Goal: Task Accomplishment & Management: Complete application form

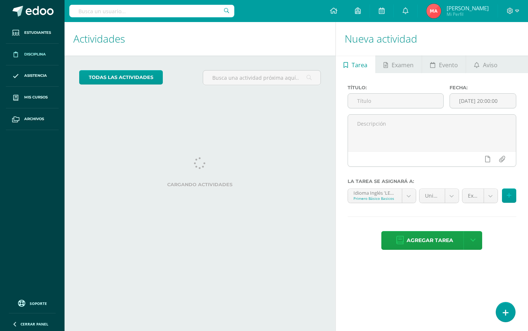
click at [47, 50] on link "Disciplina" at bounding box center [32, 55] width 53 height 22
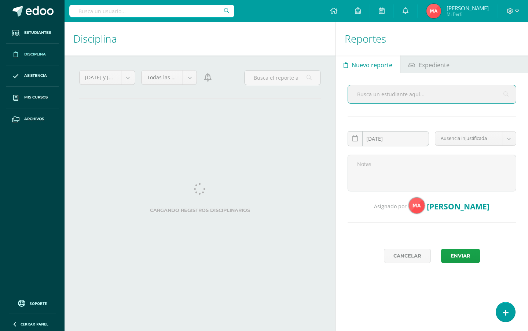
click at [389, 98] on input "text" at bounding box center [432, 94] width 168 height 18
type input "[PERSON_NAME]"
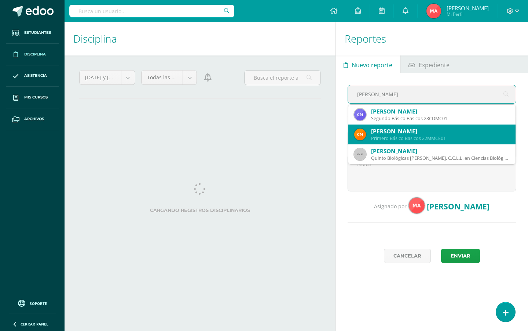
click at [410, 133] on div "[PERSON_NAME]" at bounding box center [440, 131] width 139 height 8
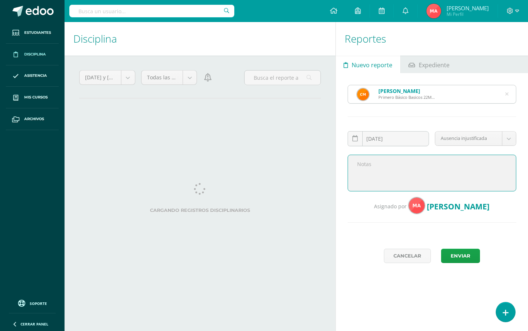
click at [416, 155] on textarea at bounding box center [432, 172] width 169 height 37
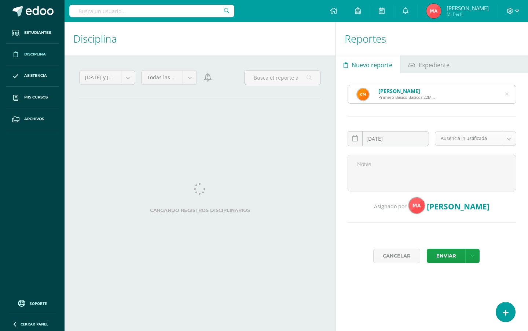
click at [450, 131] on form "[PERSON_NAME] Primero Básico Basicos 22MMCE01 [PERSON_NAME] [DATE] August, 2025…" at bounding box center [432, 180] width 169 height 190
click at [452, 142] on body "Estudiantes Disciplina Asistencia Mis cursos Archivos Soporte Centro de ayuda Ú…" at bounding box center [264, 165] width 528 height 331
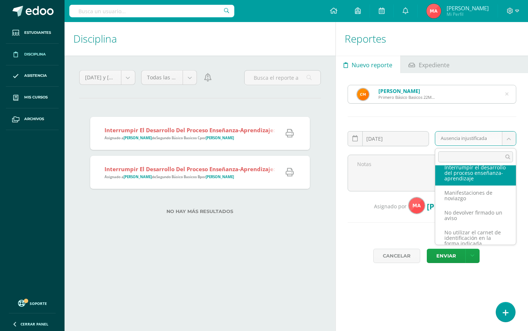
scroll to position [219, 0]
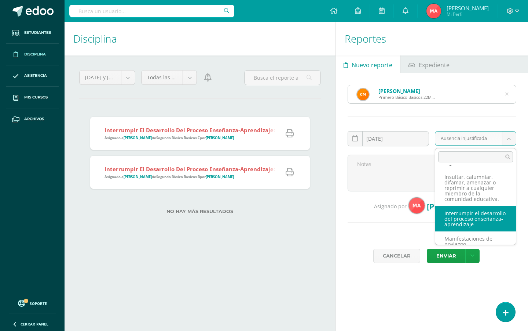
select select "62"
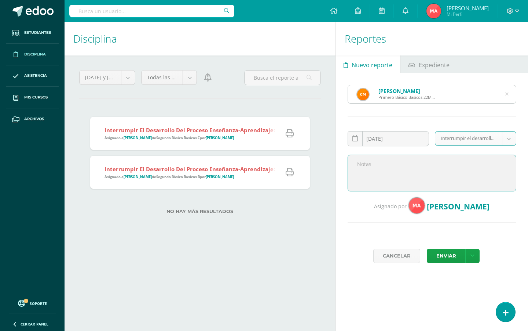
click at [391, 156] on textarea at bounding box center [432, 172] width 169 height 37
click at [423, 167] on textarea "To enrich screen reader interactions, please activate Accessibility in Grammarl…" at bounding box center [432, 172] width 169 height 37
type textarea "I"
click at [412, 160] on textarea "Juegar bruscamente en reiteradas ocasiones." at bounding box center [432, 172] width 169 height 37
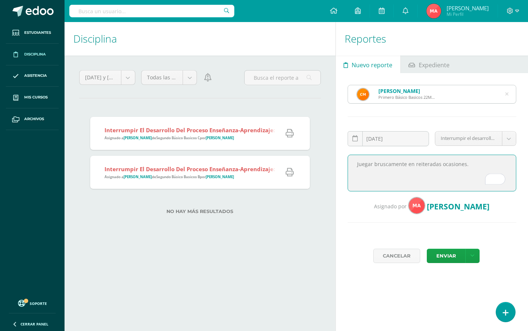
click at [412, 160] on textarea "Juegar bruscamente en reiteradas ocasiones." at bounding box center [432, 172] width 169 height 37
click at [473, 163] on textarea "Juegar bruscamente en reiteradas ocasiones." at bounding box center [432, 172] width 169 height 37
type textarea "[PERSON_NAME] bruscamente en reiteradas ocasiones, no saco su libro."
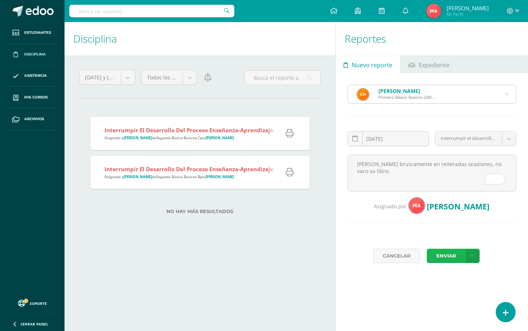
click at [443, 258] on button "Enviar" at bounding box center [446, 255] width 39 height 14
